Goal: Task Accomplishment & Management: Complete application form

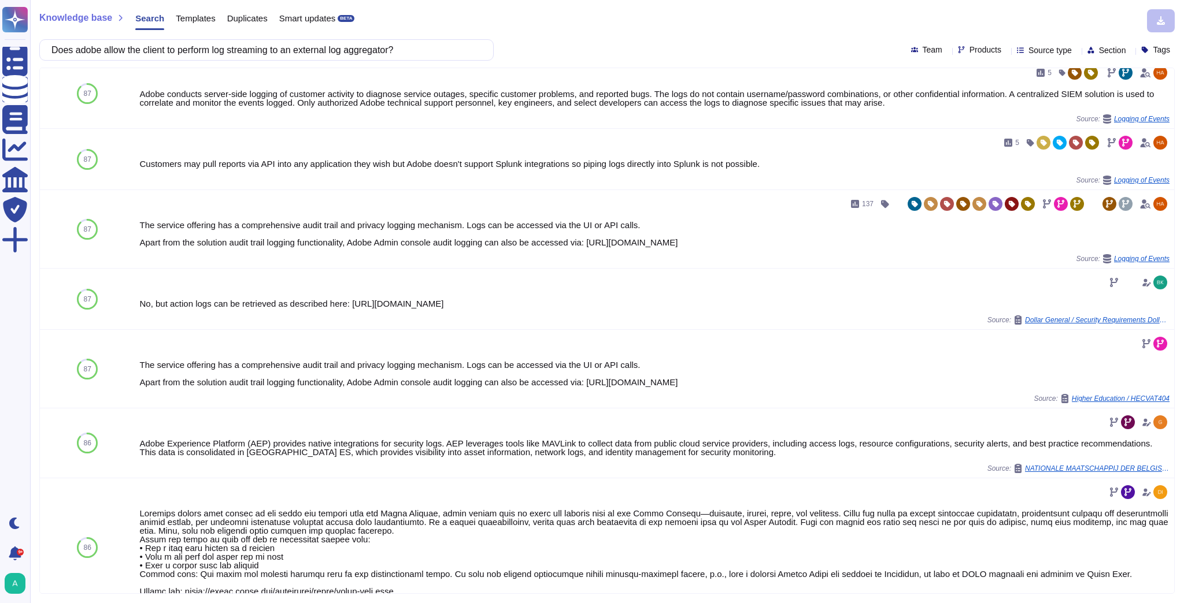
scroll to position [324, 0]
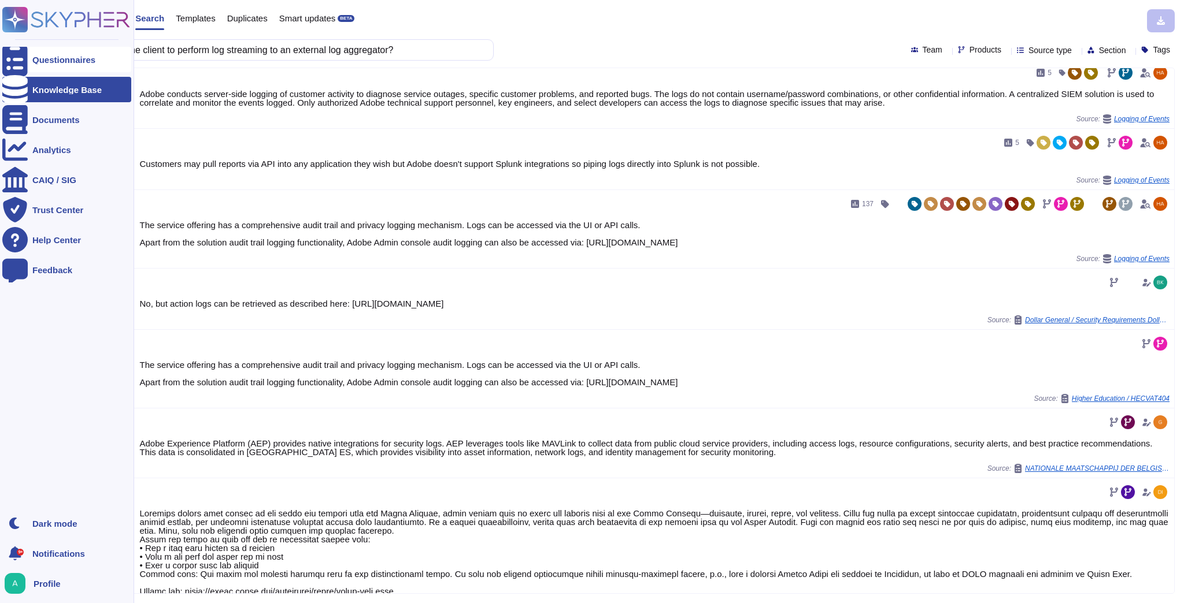
click at [46, 58] on div "Questionnaires" at bounding box center [63, 59] width 63 height 9
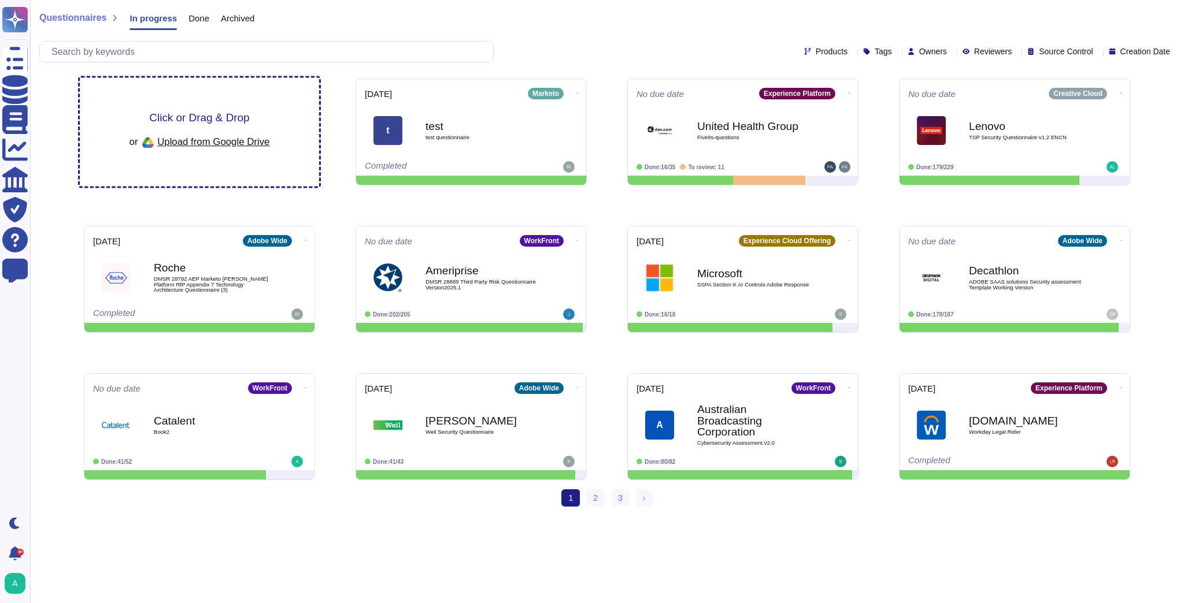
click at [200, 116] on span "Click or Drag & Drop" at bounding box center [199, 117] width 100 height 11
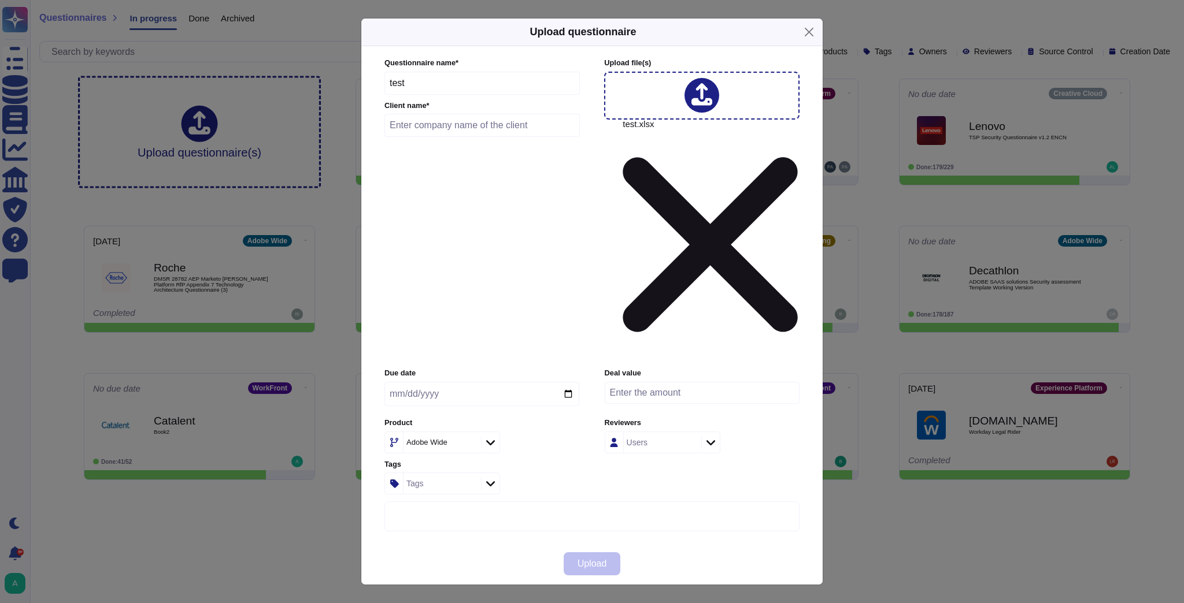
click at [439, 137] on input "text" at bounding box center [481, 125] width 195 height 23
drag, startPoint x: 463, startPoint y: 232, endPoint x: 380, endPoint y: 232, distance: 82.7
click at [380, 232] on div "Questionnaire name * test Client name * [PERSON_NAME] Info Upload file (s) test…" at bounding box center [592, 295] width 438 height 498
paste input "Financial"
type input "[PERSON_NAME] Financial"
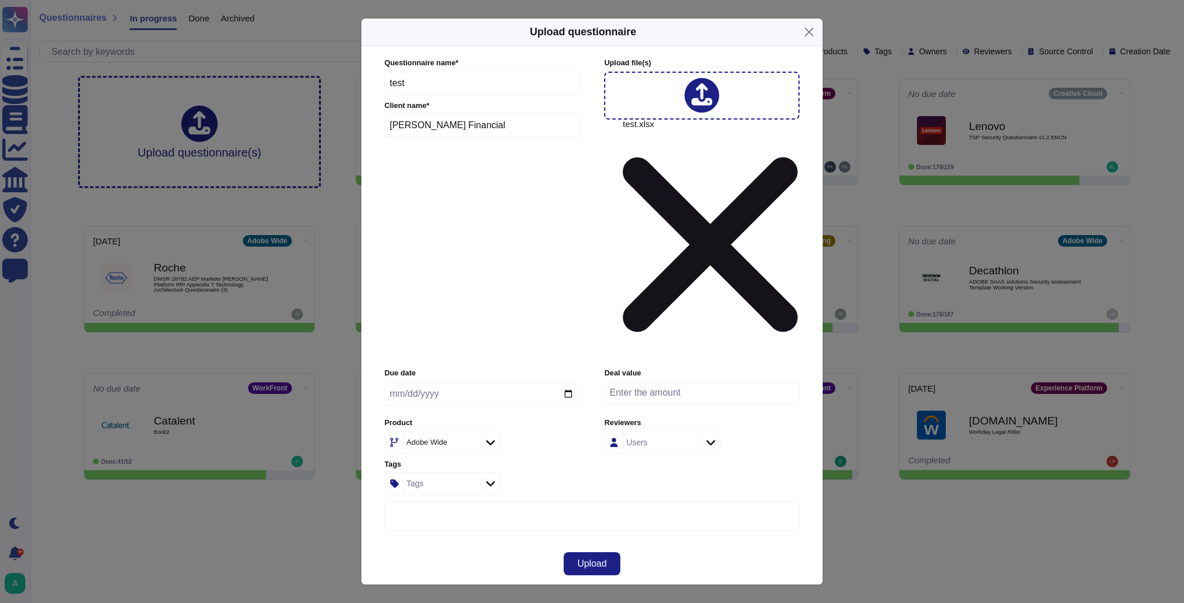
click at [473, 360] on icon at bounding box center [580, 591] width 222 height 222
click at [486, 360] on icon at bounding box center [490, 443] width 9 height 12
type input "w"
type input "a"
type input "exp"
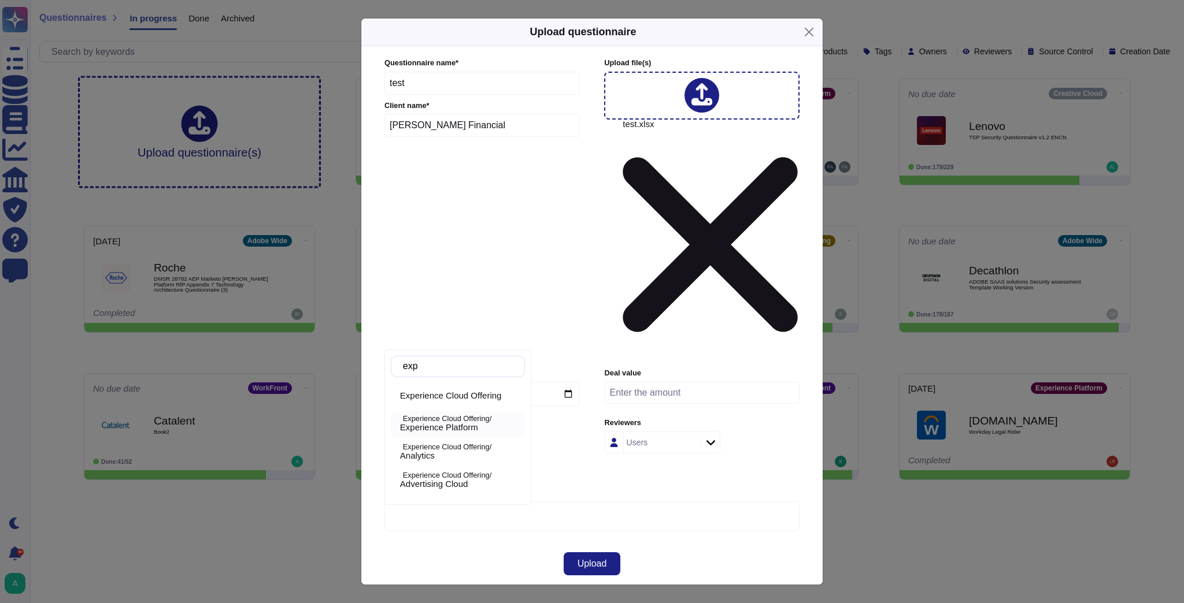
click at [459, 360] on span "Experience Platform" at bounding box center [439, 428] width 78 height 10
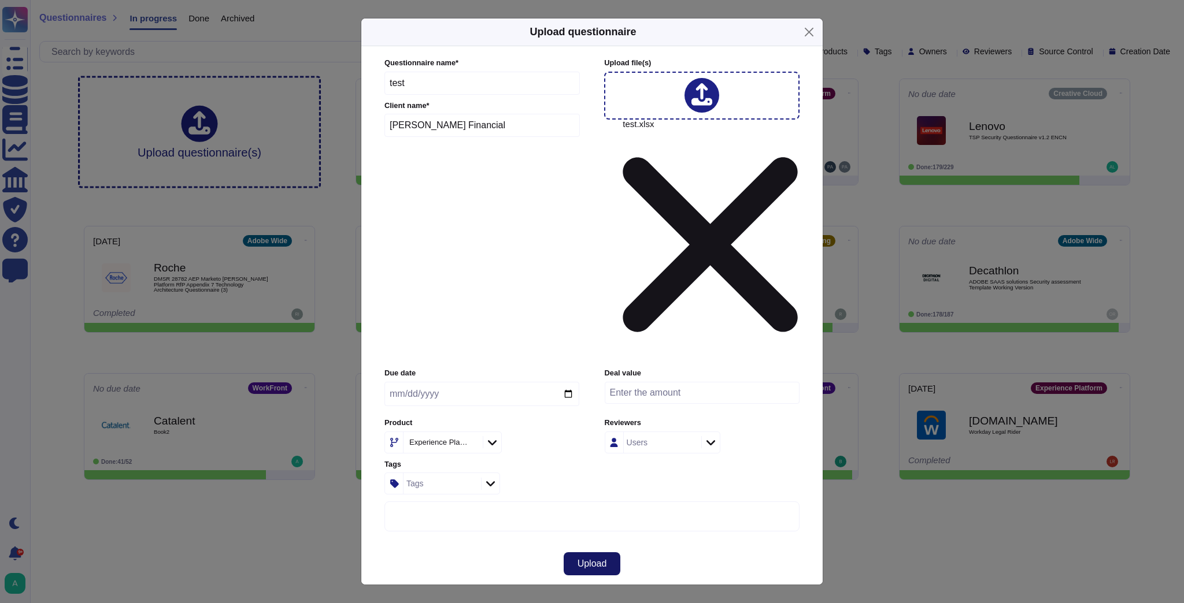
click at [588, 360] on span "Upload" at bounding box center [591, 564] width 29 height 9
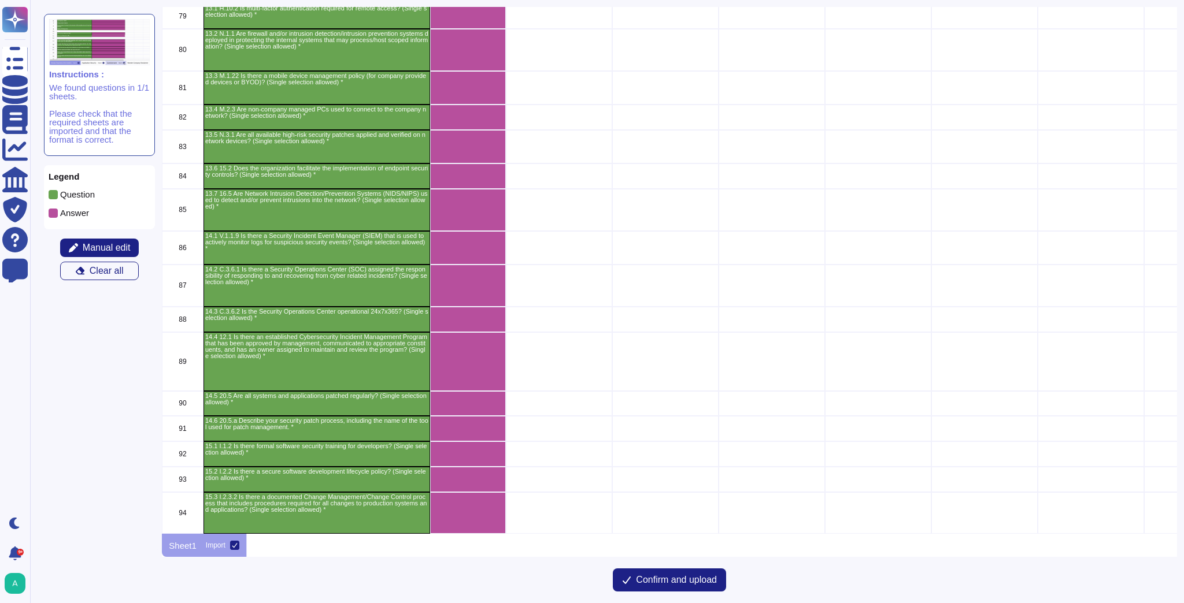
scroll to position [2312, 0]
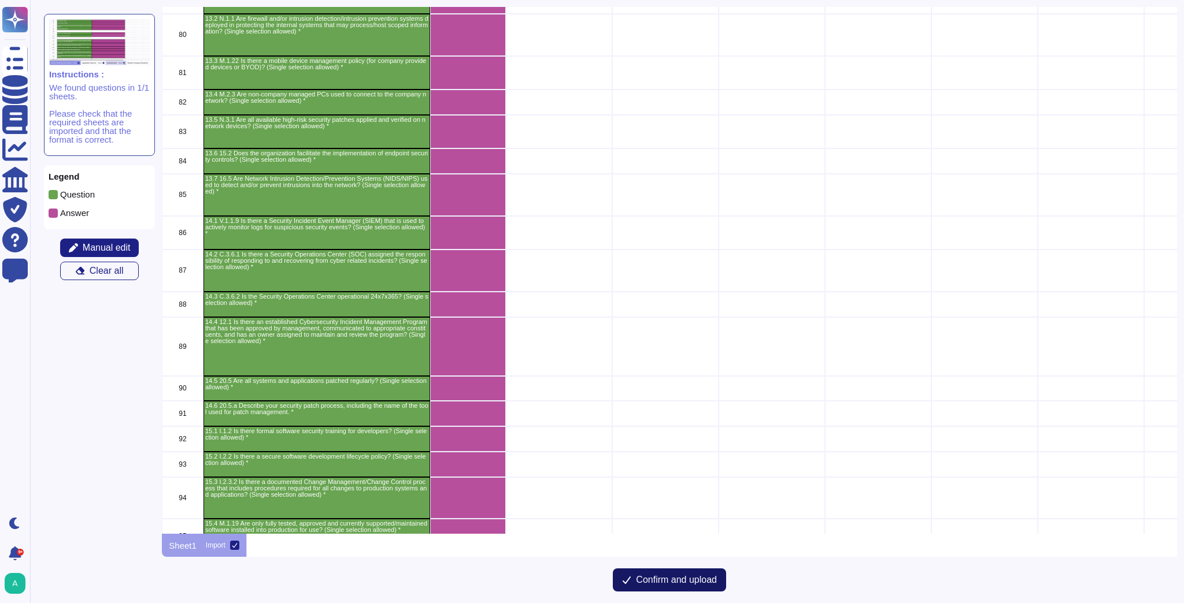
click at [676, 360] on span "Confirm and upload" at bounding box center [676, 580] width 81 height 9
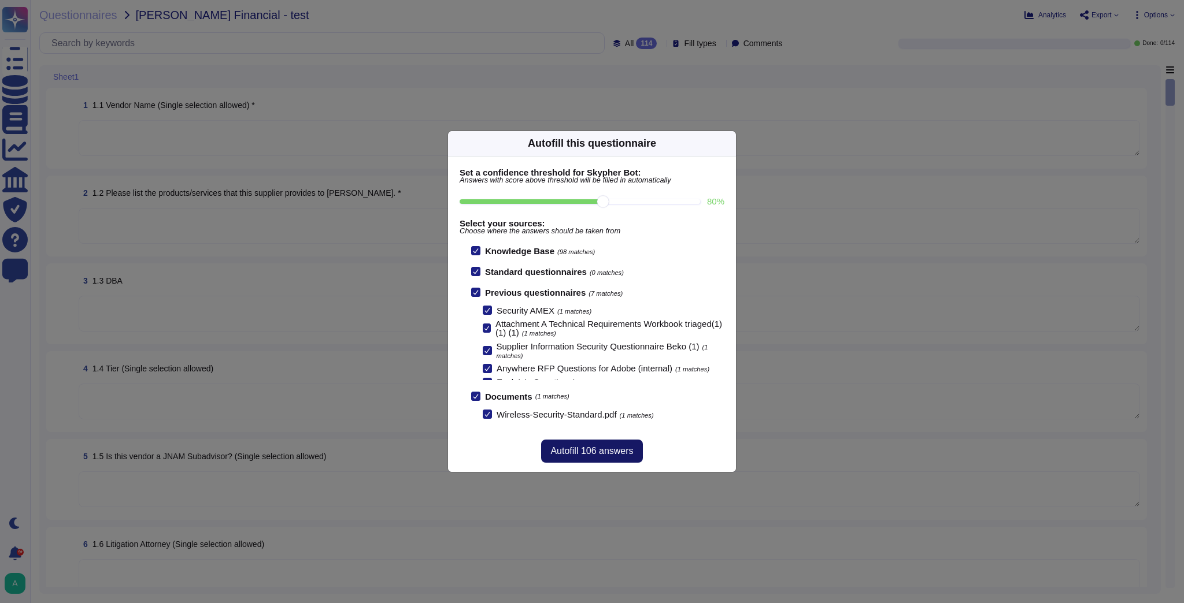
click at [617, 360] on span "Autofill 106 answers" at bounding box center [591, 451] width 83 height 9
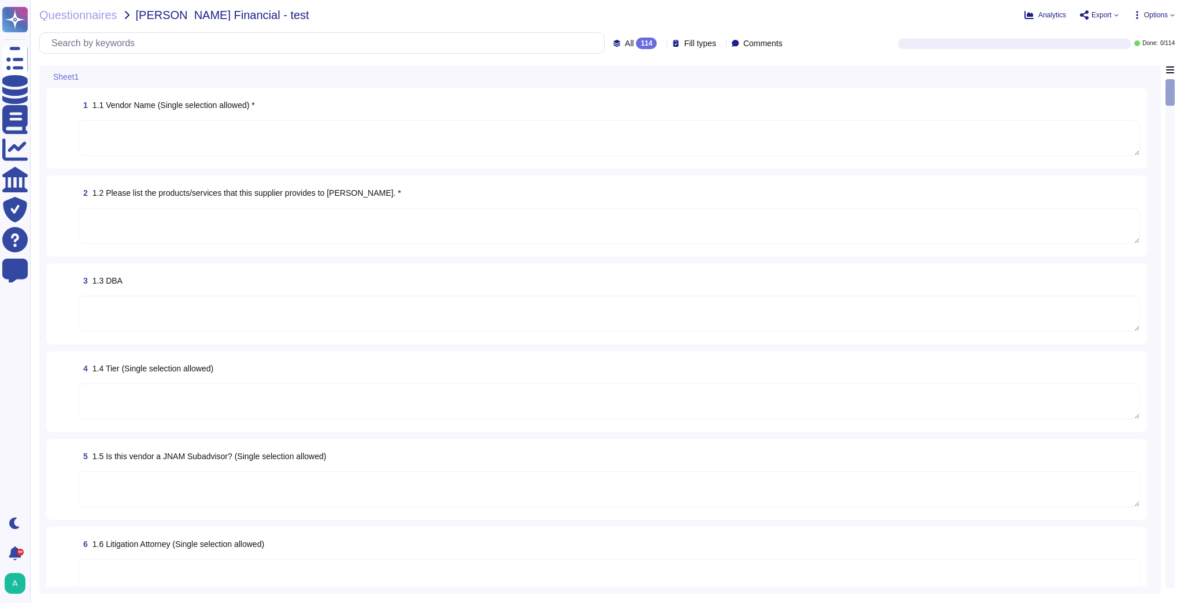
type textarea "Adobe Inc."
type textarea "Acrobat Premium"
type textarea "ADBE"
type textarea "Section 3.2.5"
type textarea "Yes"
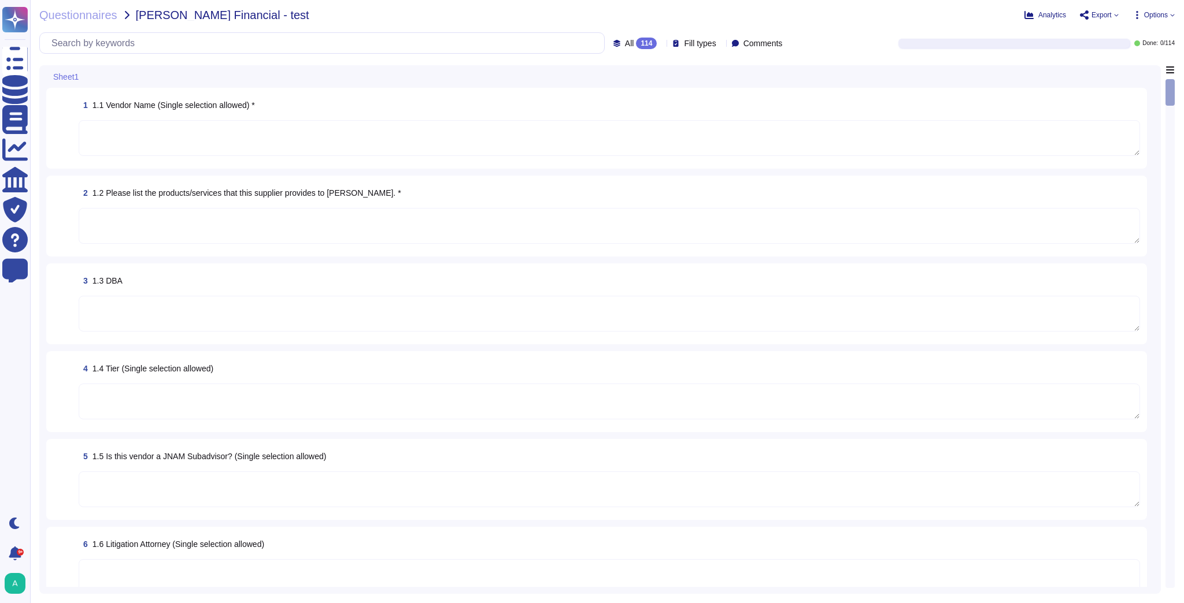
type textarea "The Adobe Security Product Lifecycle (SPLC) activities include some or all of t…"
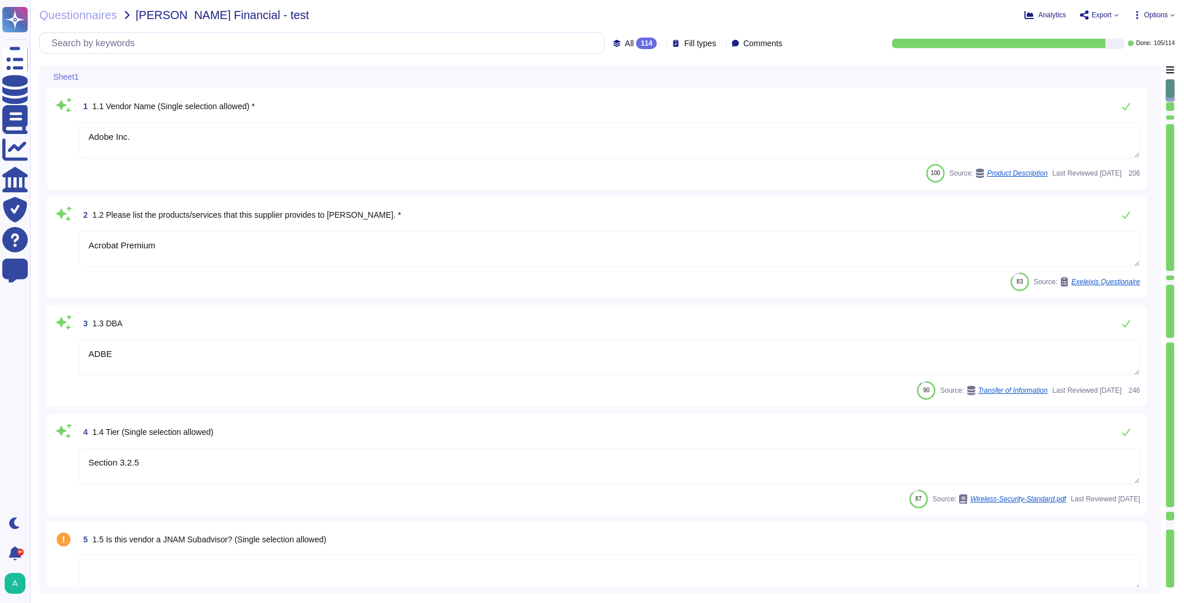
click at [217, 250] on textarea "Acrobat Premium" at bounding box center [609, 249] width 1061 height 36
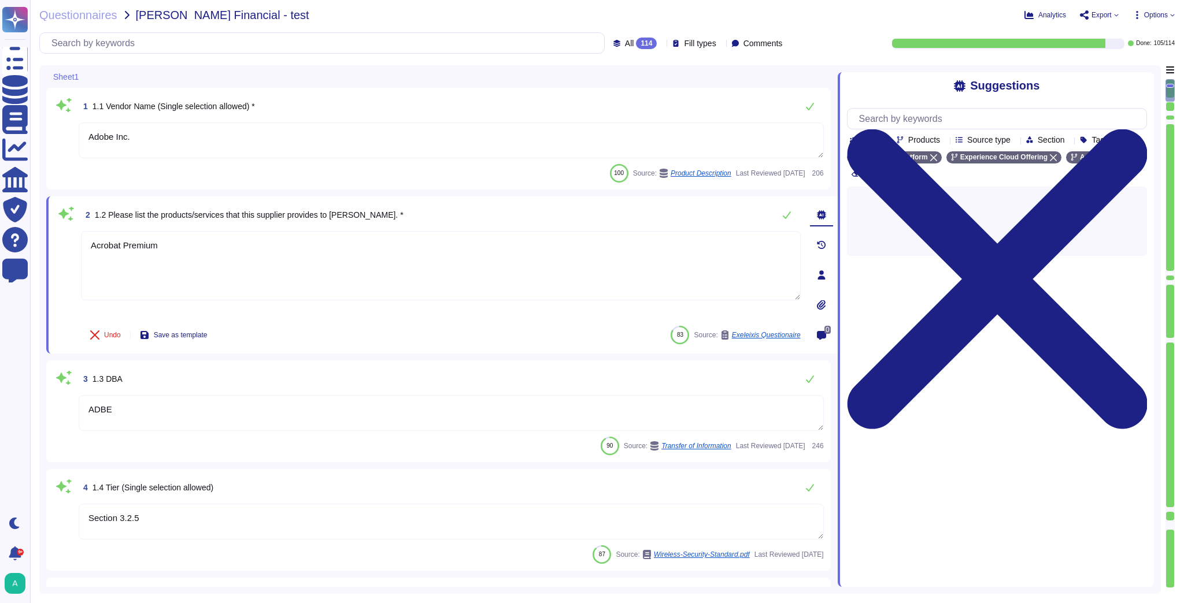
drag, startPoint x: 219, startPoint y: 245, endPoint x: 32, endPoint y: 236, distance: 186.4
click at [32, 236] on div "Questionnaires [PERSON_NAME] Financial - test Analytics Export Options All 114 …" at bounding box center [607, 301] width 1154 height 603
paste textarea "nalytics - SiteCatalyst, Discover, Data Warehouse, Target – Standard/"
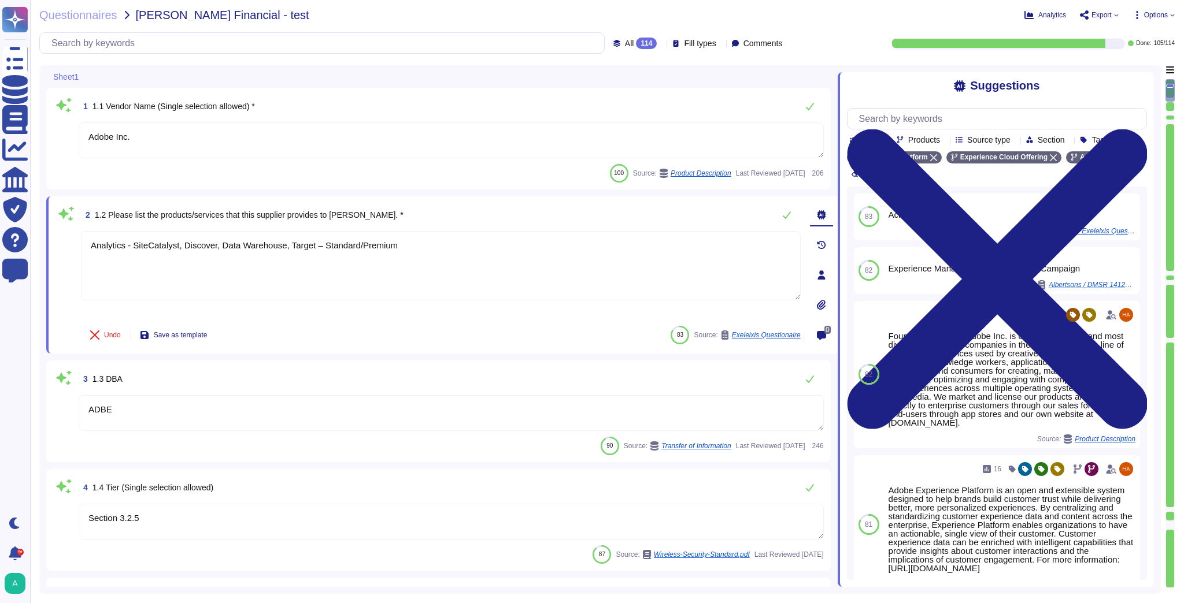
type textarea "Analytics - SiteCatalyst, Discover, Data Warehouse, Target – Standard/Premium"
click at [676, 140] on icon at bounding box center [945, 140] width 0 height 0
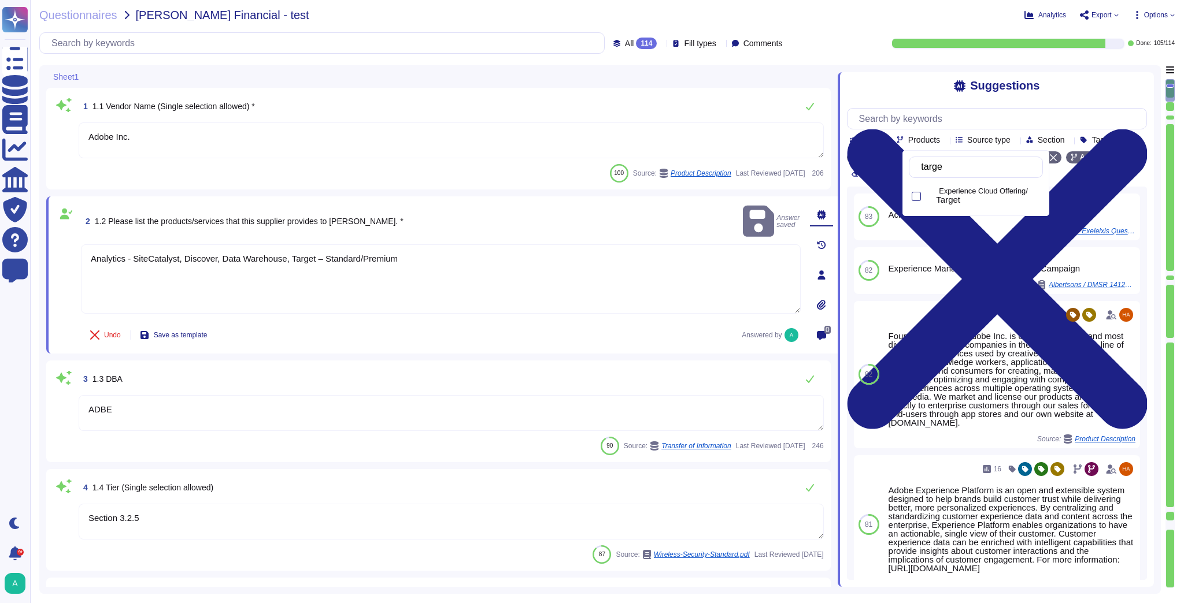
type input "target"
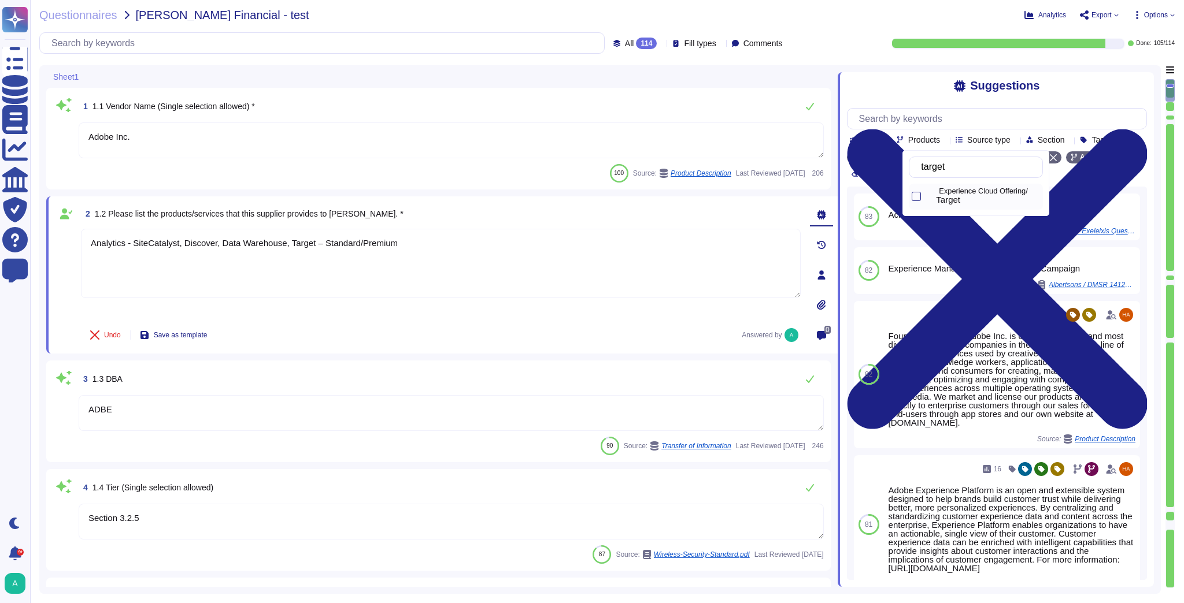
click at [676, 206] on div "Experience Cloud Offering/ Target" at bounding box center [985, 197] width 116 height 26
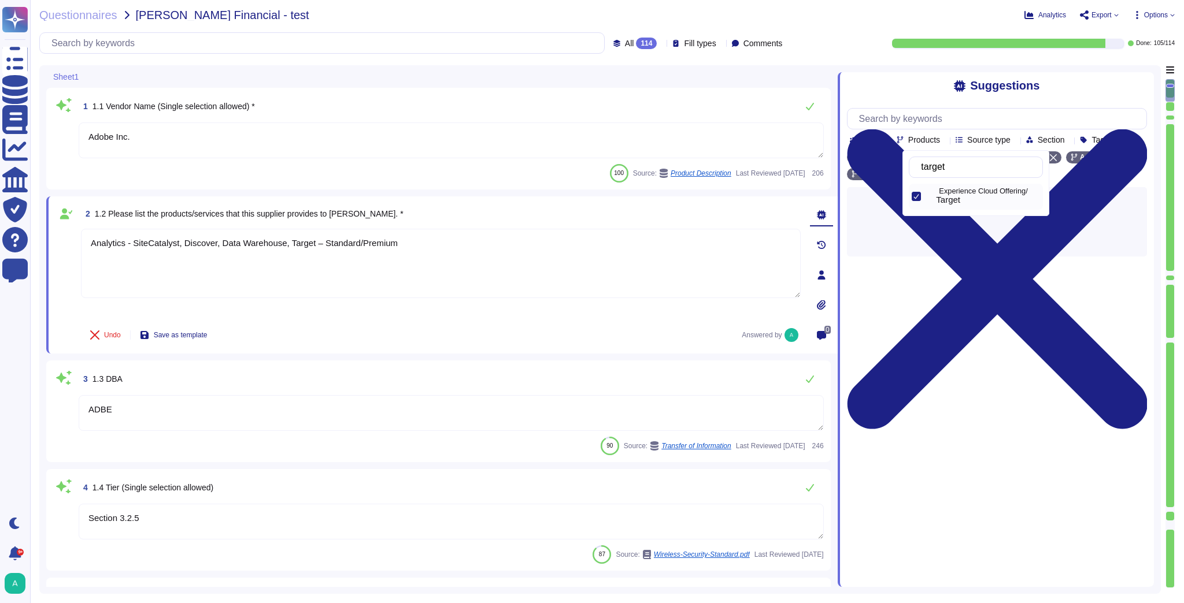
click at [676, 83] on div "Suggestions" at bounding box center [997, 85] width 300 height 13
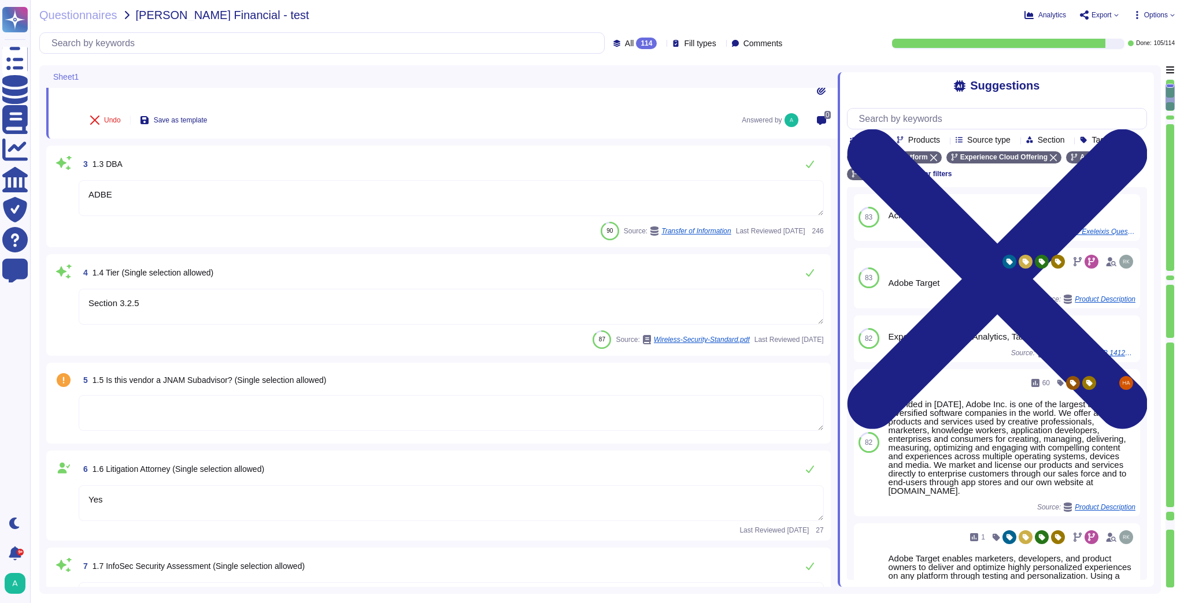
type textarea "Please see: [URL][DOMAIN_NAME]"
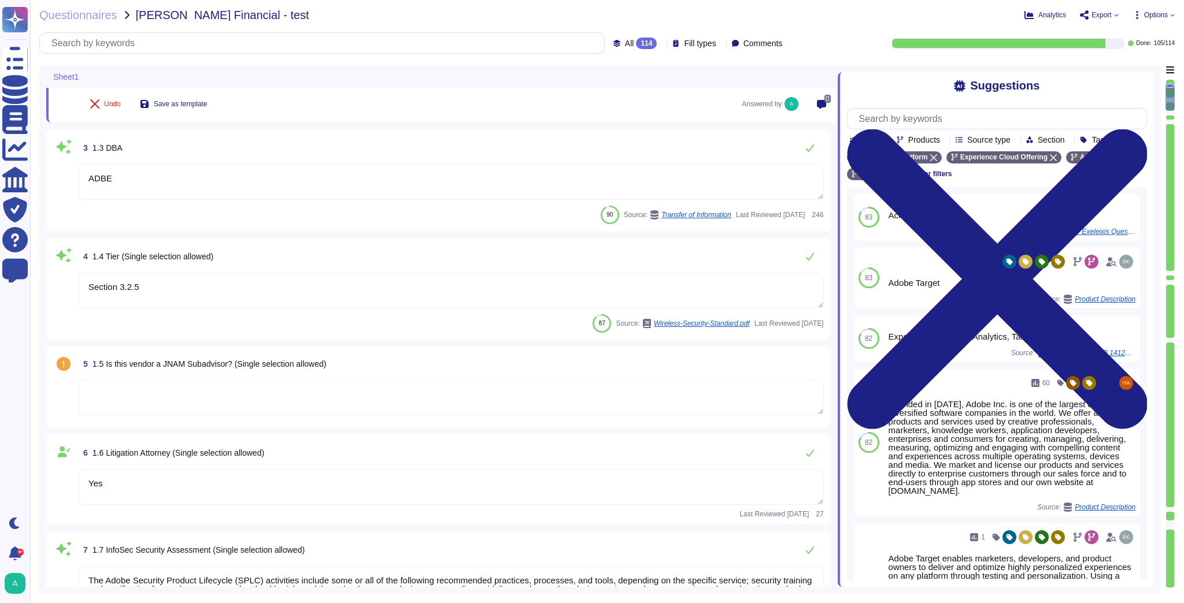
click at [182, 360] on span "1.5 Is this vendor a JNAM Subadvisor? (Single selection allowed)" at bounding box center [209, 364] width 234 height 9
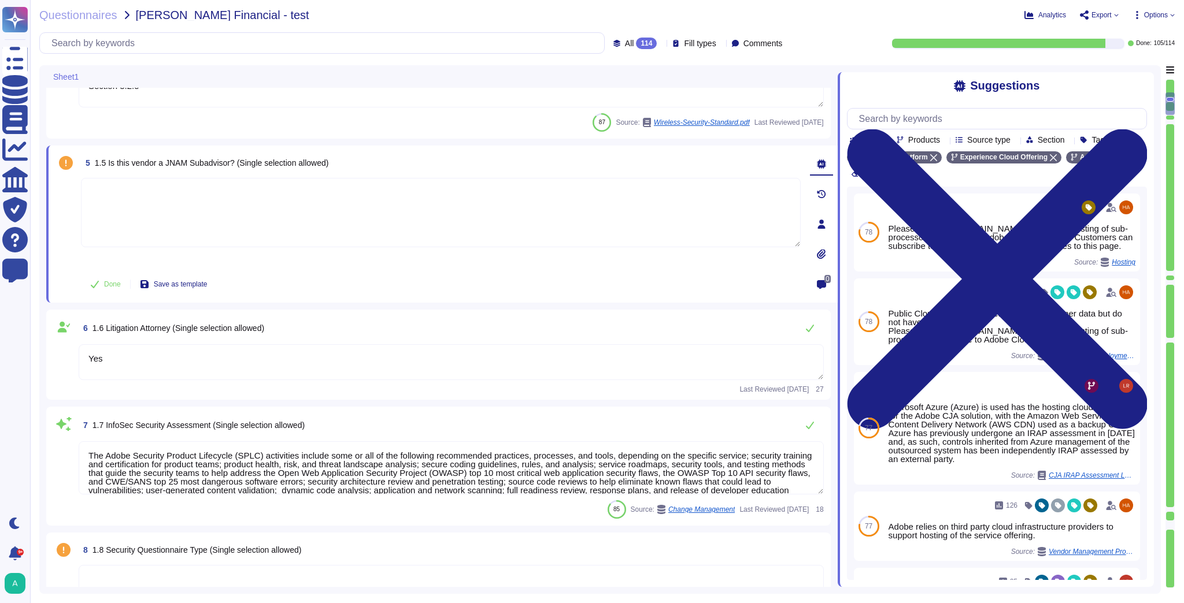
type textarea "Please see the information here: [URL][DOMAIN_NAME]"
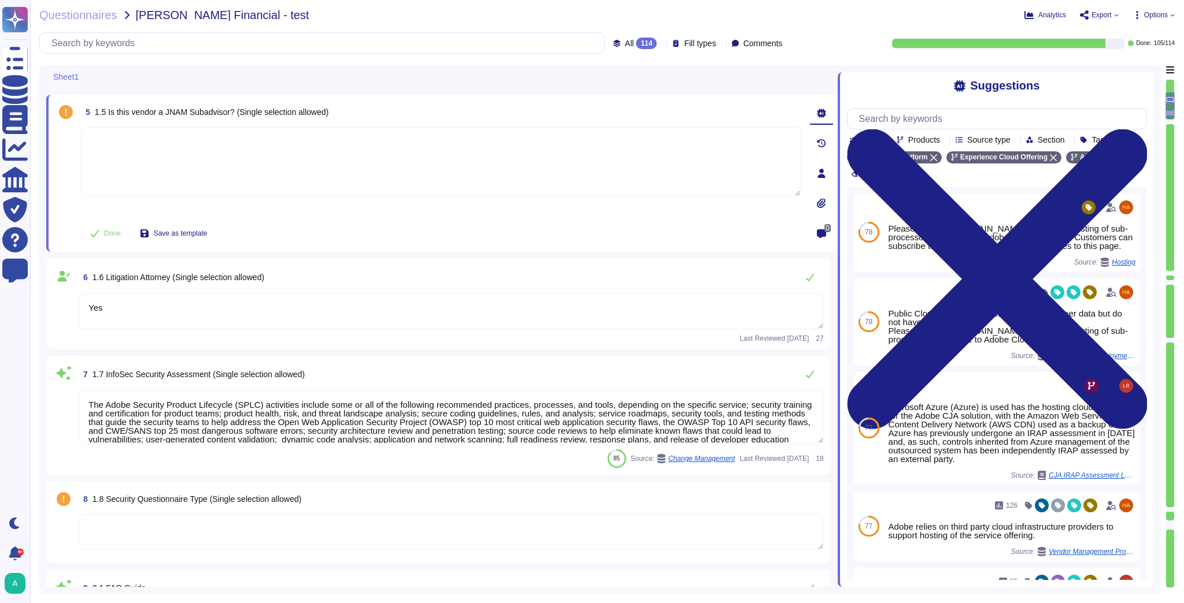
type textarea "Publicly held company"
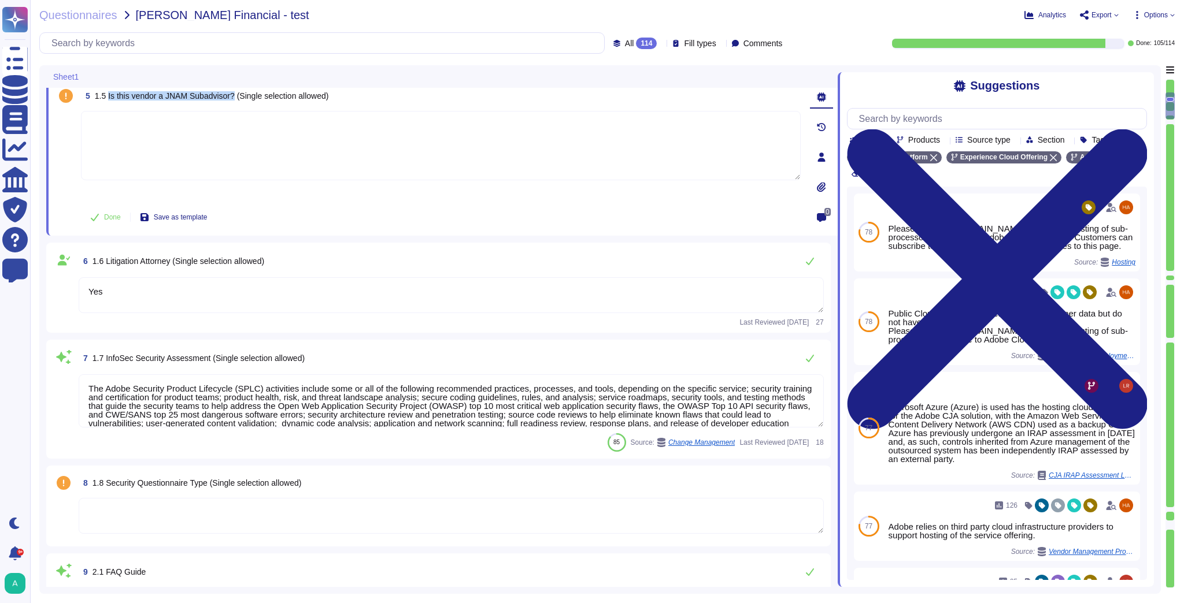
drag, startPoint x: 233, startPoint y: 97, endPoint x: 108, endPoint y: 95, distance: 125.4
click at [108, 95] on span "1.5 Is this vendor a JNAM Subadvisor? (Single selection allowed)" at bounding box center [212, 95] width 234 height 9
copy span "Is this vendor a JNAM Subadvisor?"
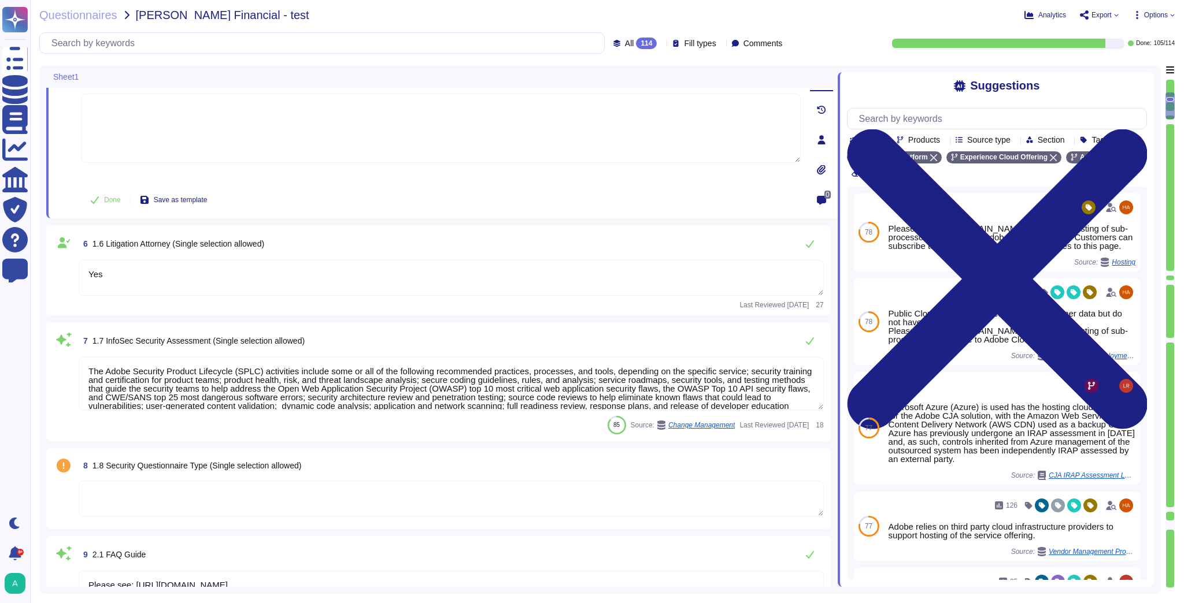
scroll to position [509, 0]
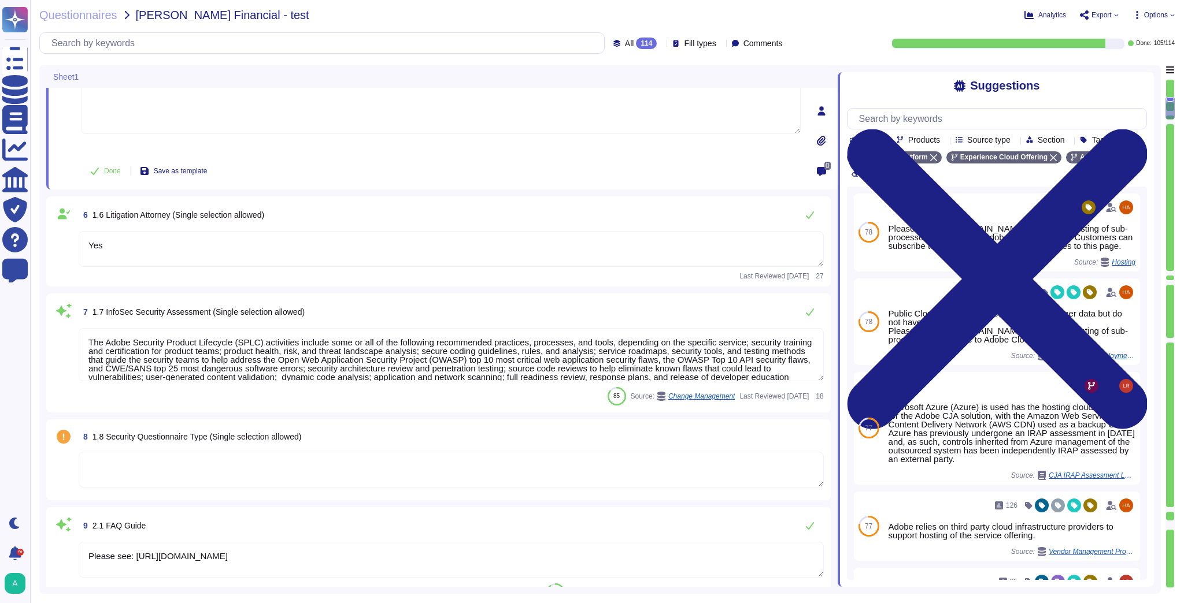
click at [661, 136] on icon at bounding box center [790, 210] width 259 height 148
click at [639, 106] on div "To do 9" at bounding box center [653, 101] width 94 height 13
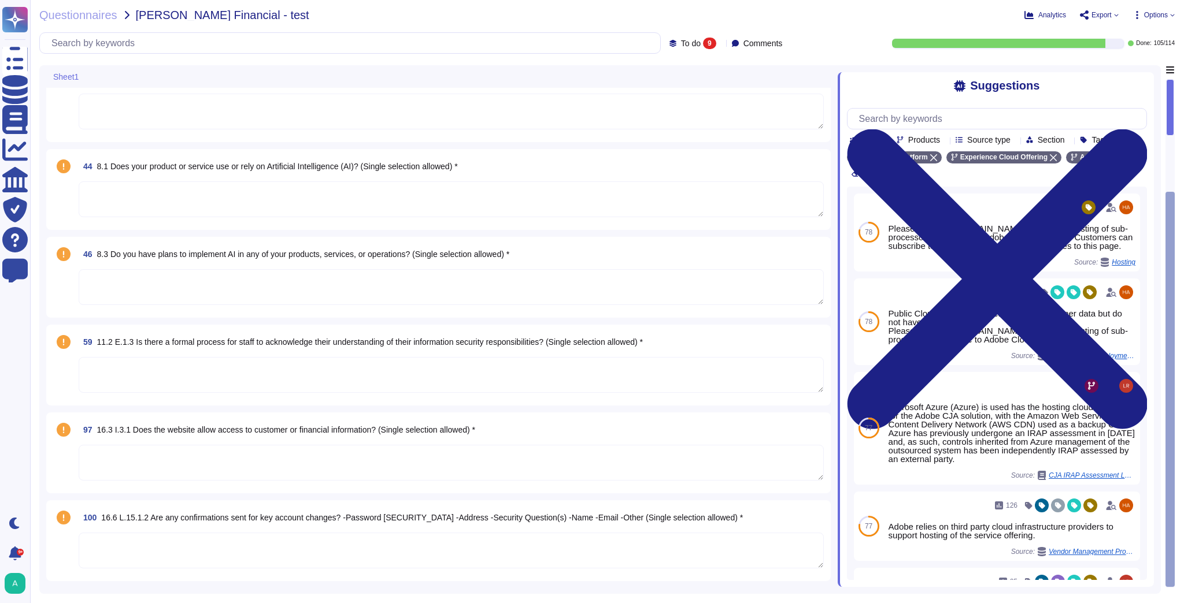
scroll to position [268, 0]
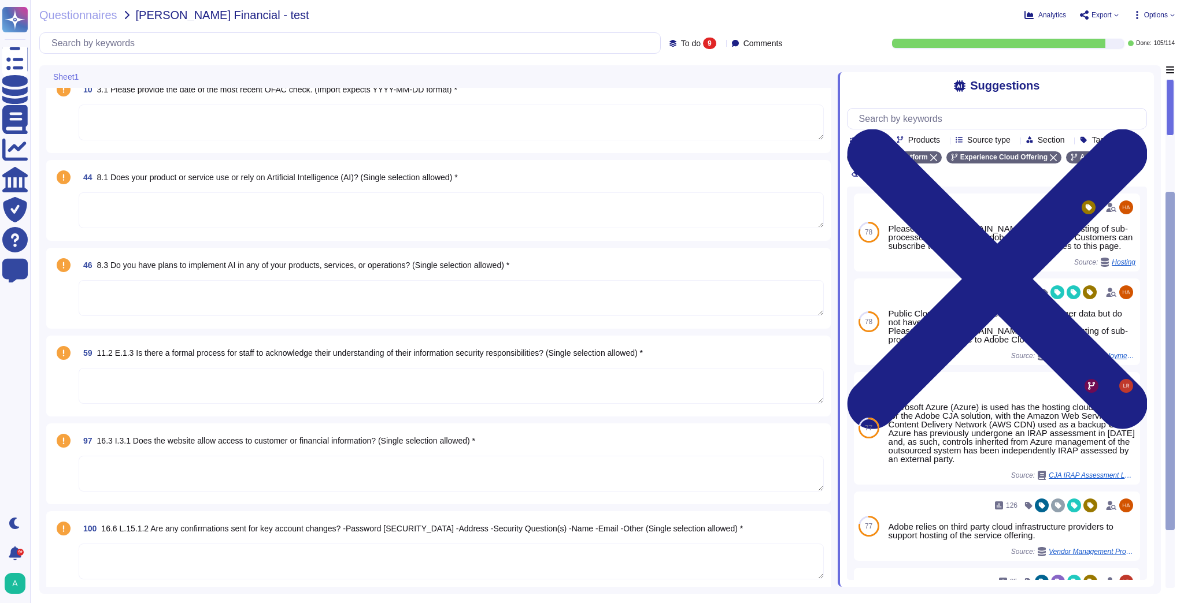
click at [676, 17] on span "Export" at bounding box center [1099, 14] width 39 height 9
click at [676, 70] on p "Download" at bounding box center [1141, 86] width 41 height 32
